Goal: Transaction & Acquisition: Obtain resource

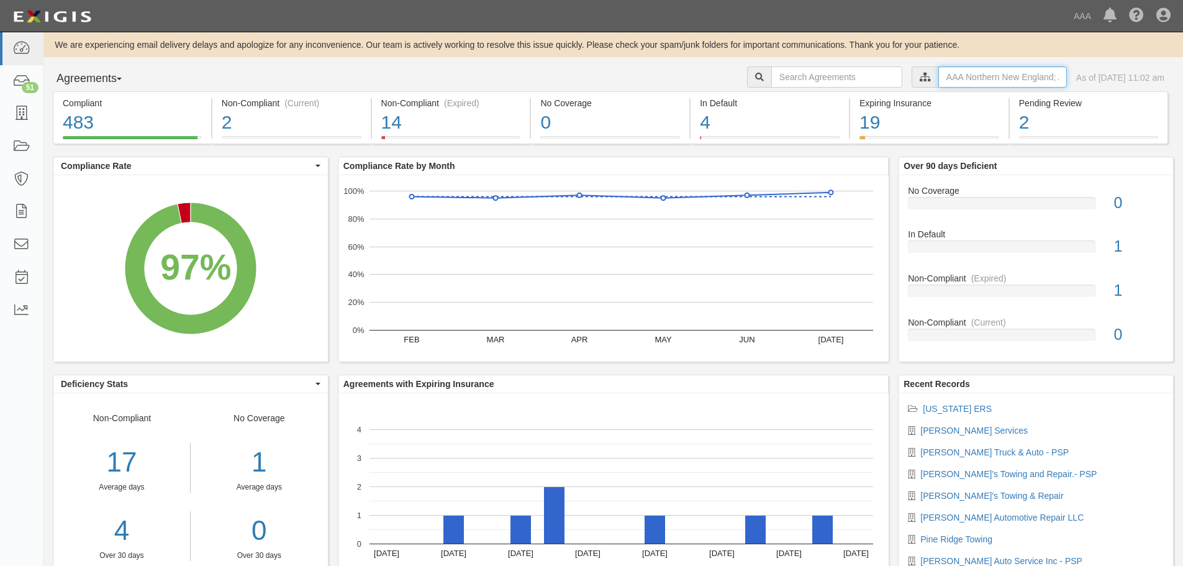
click at [958, 83] on input "text" at bounding box center [1003, 76] width 129 height 21
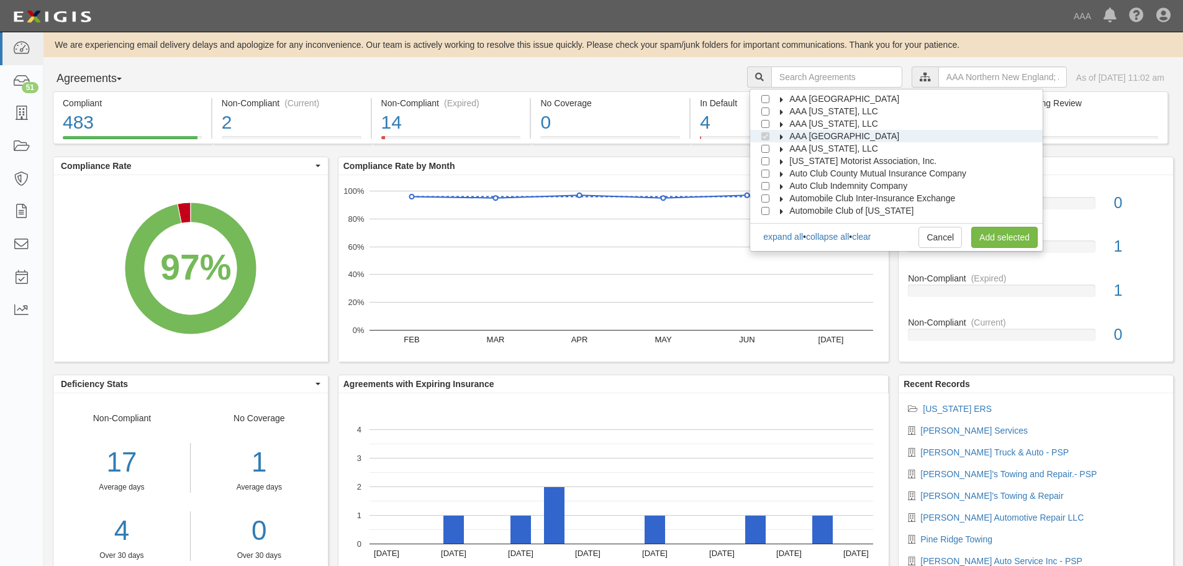
click at [899, 136] on span "AAA [GEOGRAPHIC_DATA]" at bounding box center [845, 136] width 110 height 10
click at [839, 148] on span "Automotive Services" at bounding box center [841, 148] width 80 height 10
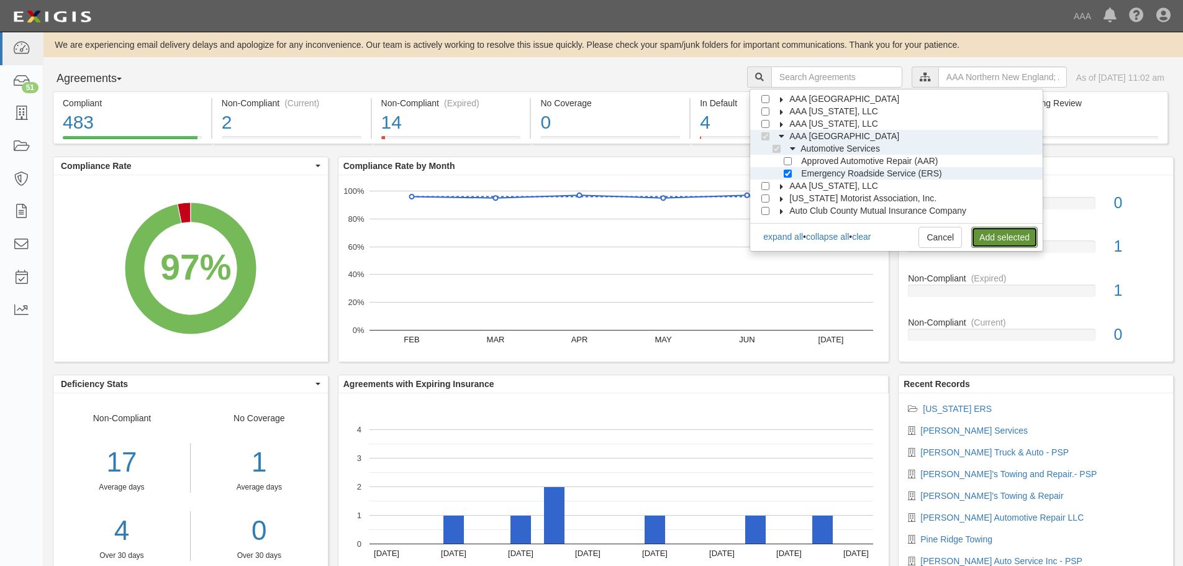
click at [994, 236] on link "Add selected" at bounding box center [1005, 237] width 66 height 21
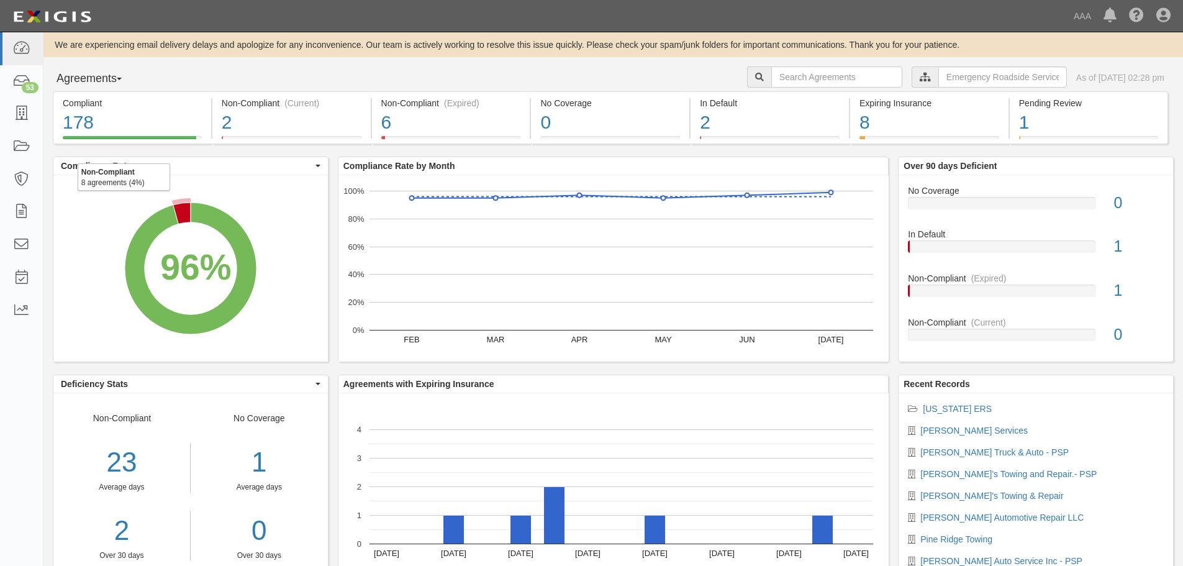
click at [185, 219] on icon "A chart." at bounding box center [181, 213] width 17 height 21
click at [281, 176] on rect "A chart." at bounding box center [190, 268] width 275 height 186
click at [964, 116] on div "8" at bounding box center [930, 122] width 140 height 27
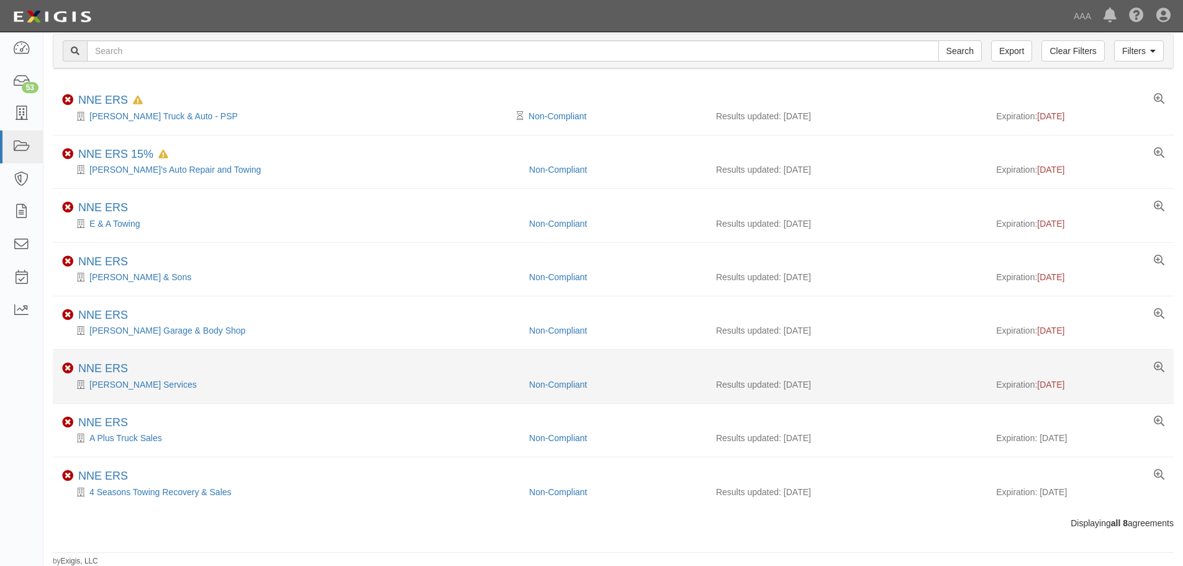
scroll to position [70, 0]
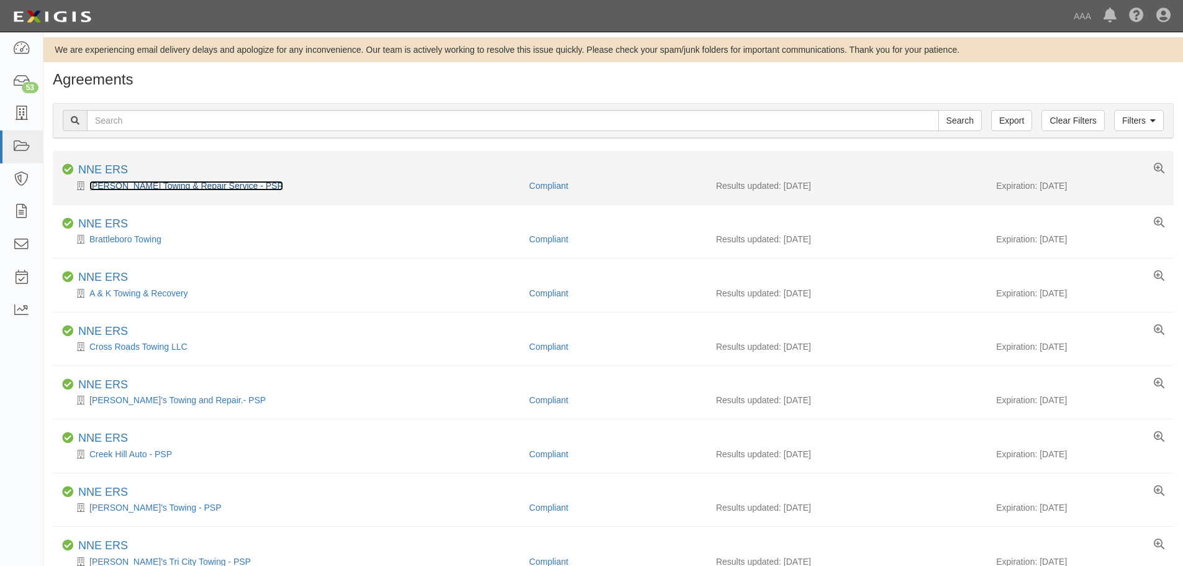
click at [196, 189] on link "[PERSON_NAME] Towing & Repair Service - PSP" at bounding box center [186, 186] width 194 height 10
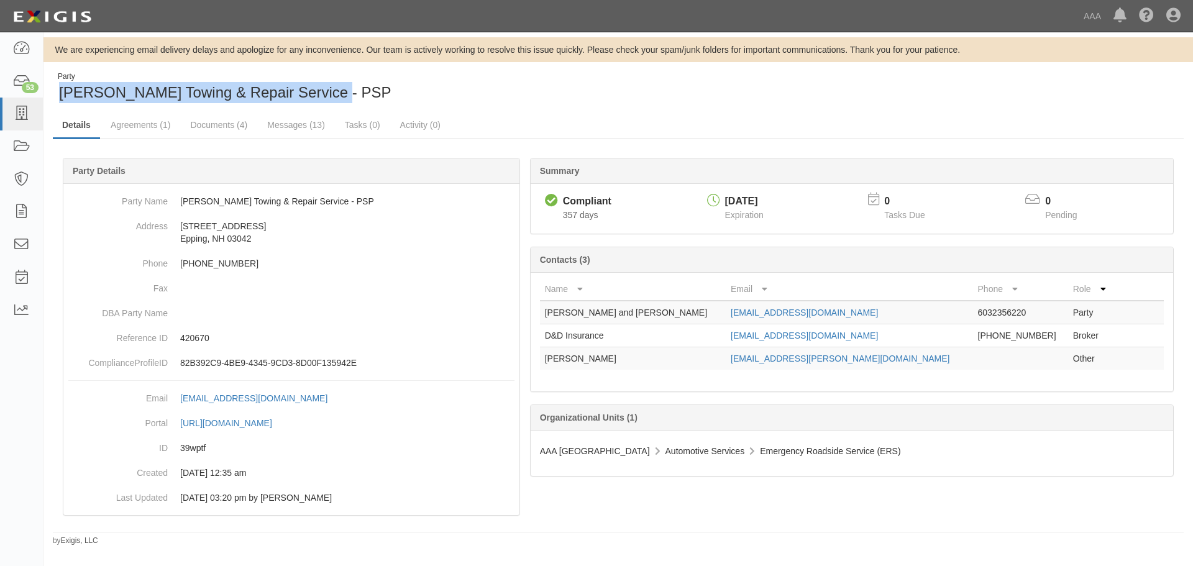
drag, startPoint x: 342, startPoint y: 96, endPoint x: 58, endPoint y: 92, distance: 283.9
click at [58, 92] on div "Party Morgan's Towing & Repair Service - PSP" at bounding box center [331, 87] width 556 height 32
click at [204, 130] on link "Documents (4)" at bounding box center [219, 125] width 76 height 27
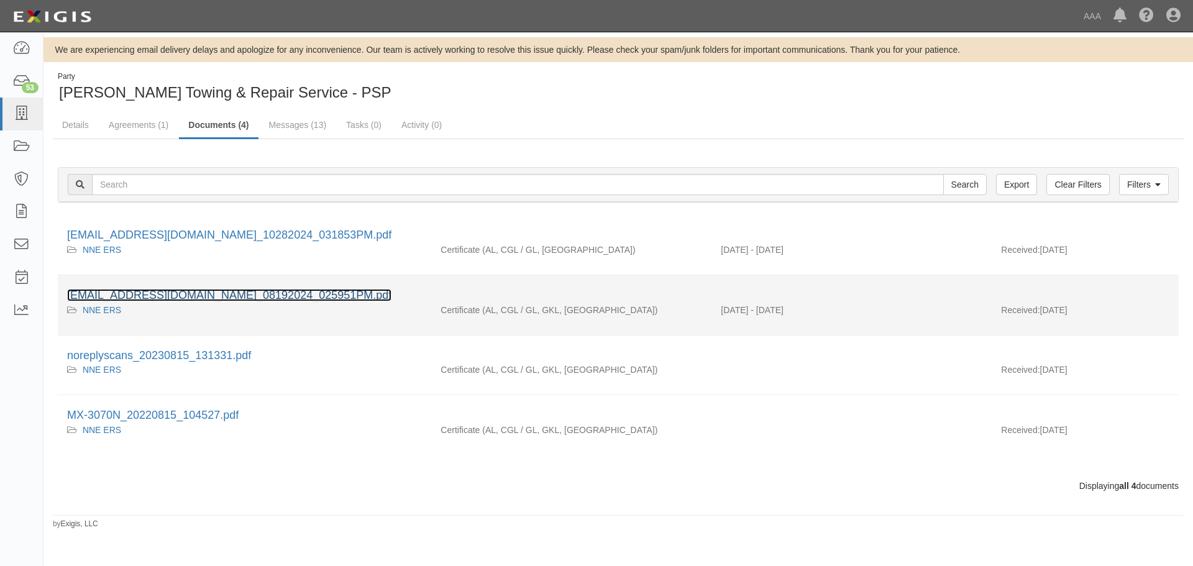
click at [209, 289] on link "[EMAIL_ADDRESS][DOMAIN_NAME]_08192024_025951PM.pdf" at bounding box center [229, 295] width 324 height 12
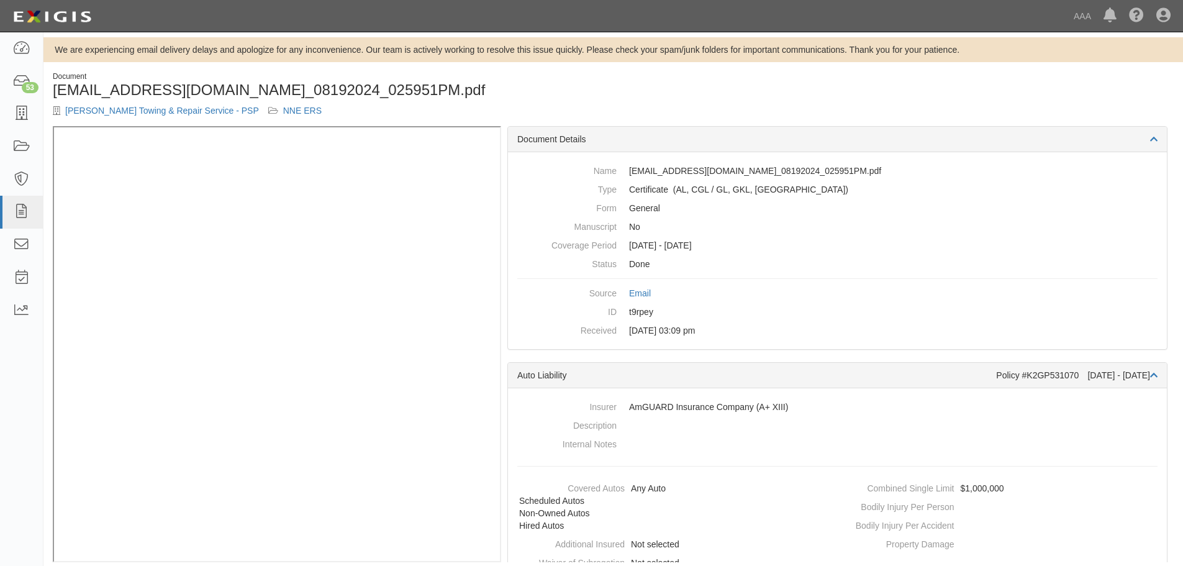
scroll to position [14, 0]
